Goal: Information Seeking & Learning: Learn about a topic

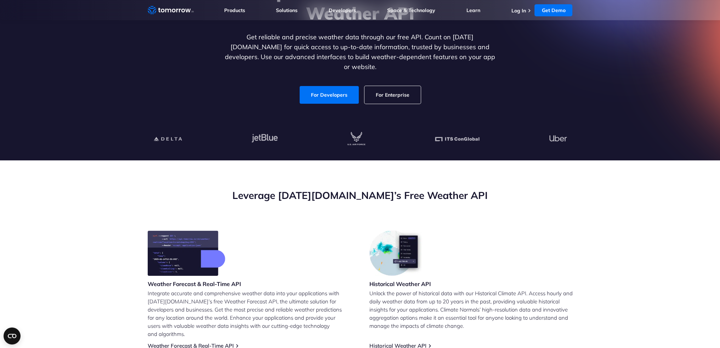
scroll to position [35, 0]
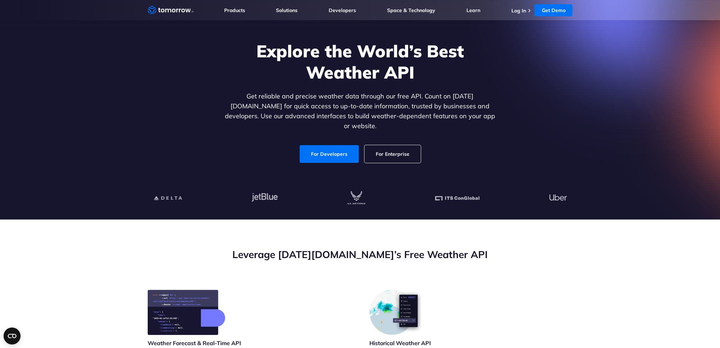
drag, startPoint x: 333, startPoint y: 149, endPoint x: 326, endPoint y: 164, distance: 16.5
click at [333, 149] on link "For Developers" at bounding box center [328, 154] width 59 height 18
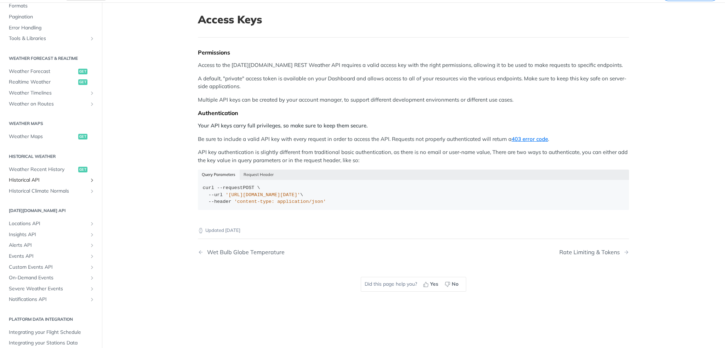
scroll to position [122, 0]
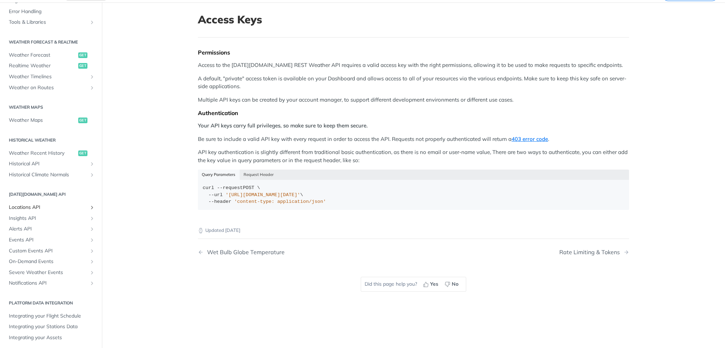
click at [24, 206] on span "Locations API" at bounding box center [48, 207] width 79 height 7
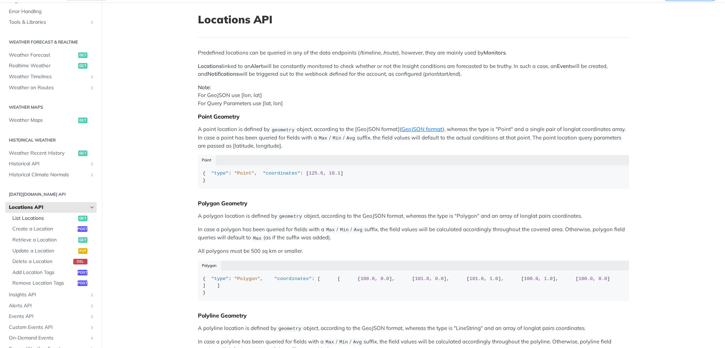
click at [50, 218] on span "List Locations" at bounding box center [44, 218] width 64 height 7
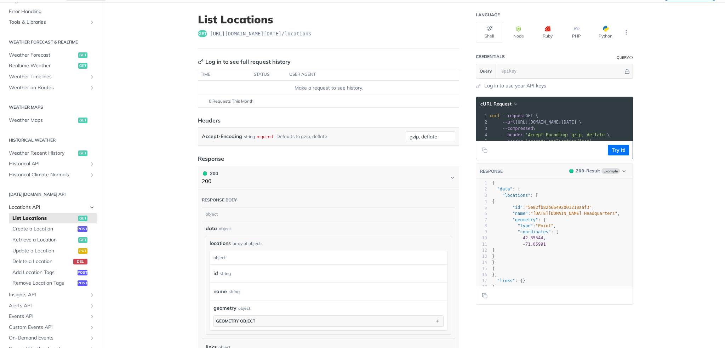
click at [50, 209] on span "Locations API" at bounding box center [48, 207] width 79 height 7
